Goal: Task Accomplishment & Management: Use online tool/utility

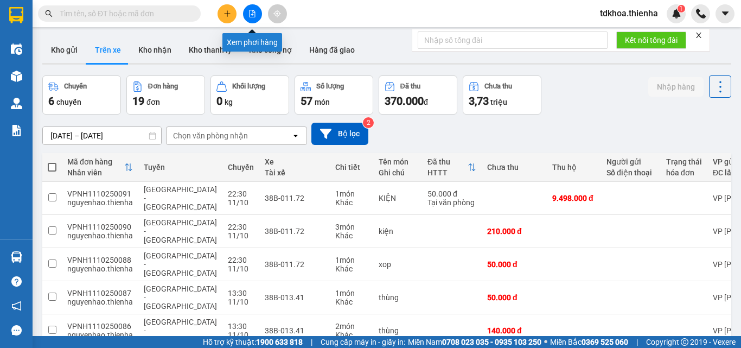
click at [251, 12] on icon "file-add" at bounding box center [252, 14] width 8 height 8
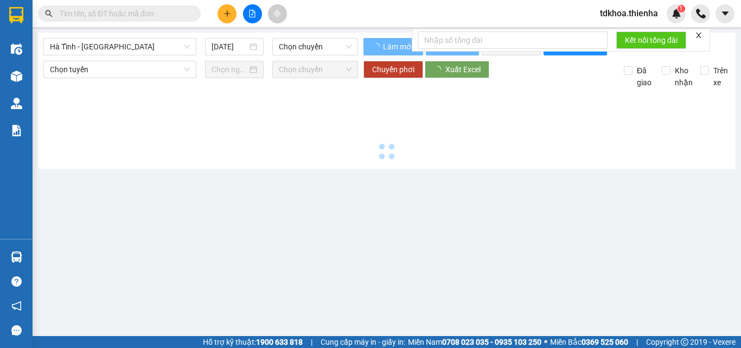
type input "[DATE]"
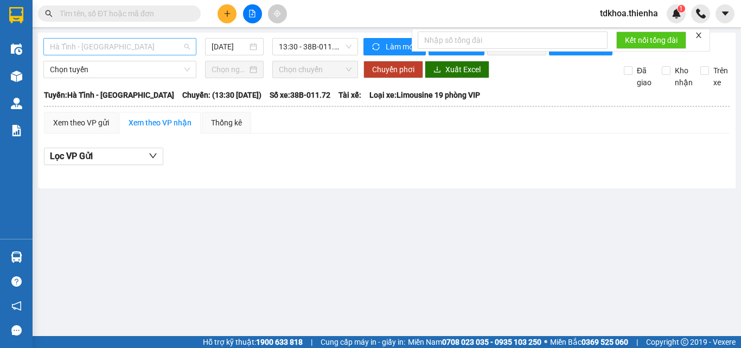
click at [133, 49] on span "Hà Tĩnh - [GEOGRAPHIC_DATA]" at bounding box center [120, 47] width 140 height 16
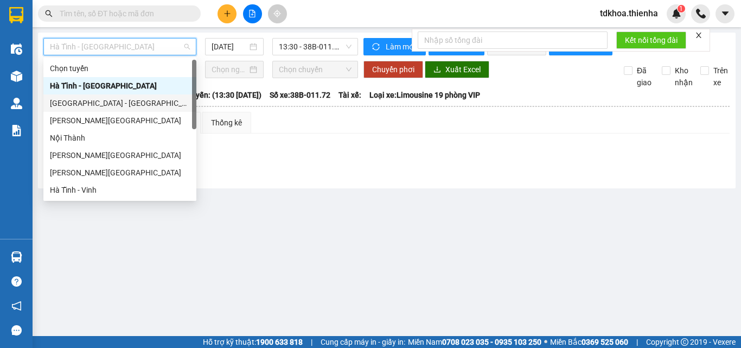
click at [73, 104] on div "[GEOGRAPHIC_DATA] - [GEOGRAPHIC_DATA]" at bounding box center [120, 103] width 140 height 12
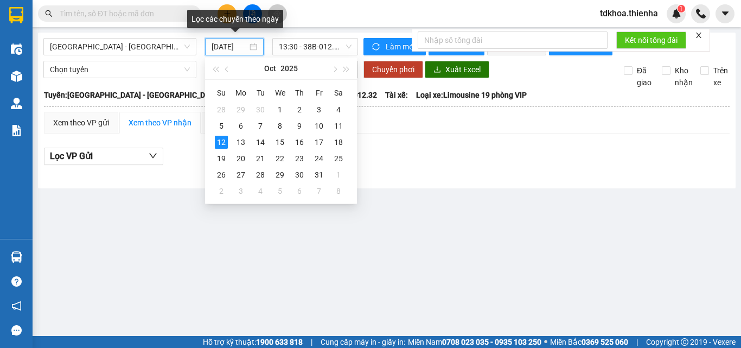
click at [228, 43] on input "[DATE]" at bounding box center [229, 47] width 36 height 12
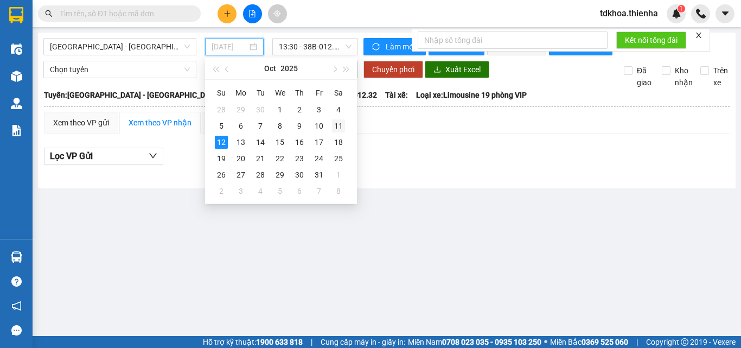
click at [337, 128] on div "11" at bounding box center [338, 125] width 13 height 13
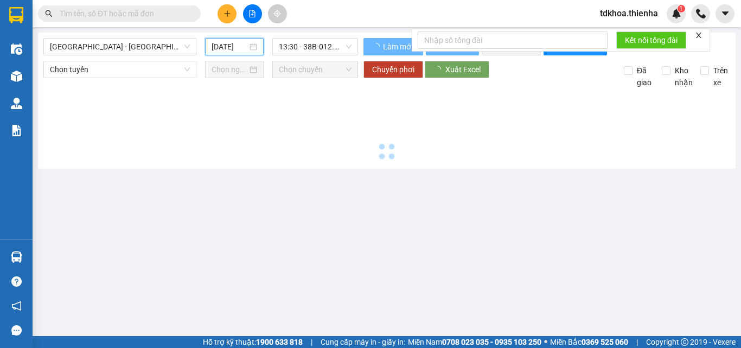
type input "[DATE]"
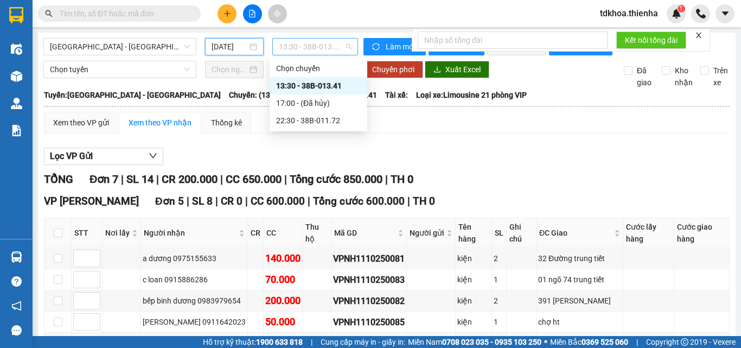
click at [326, 43] on span "13:30 - 38B-013.41" at bounding box center [315, 47] width 73 height 16
click at [324, 123] on div "22:30 - 38B-011.72" at bounding box center [318, 120] width 85 height 12
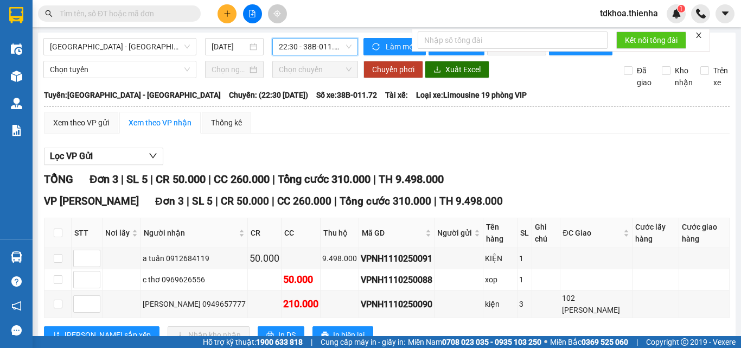
scroll to position [29, 0]
